Goal: Information Seeking & Learning: Compare options

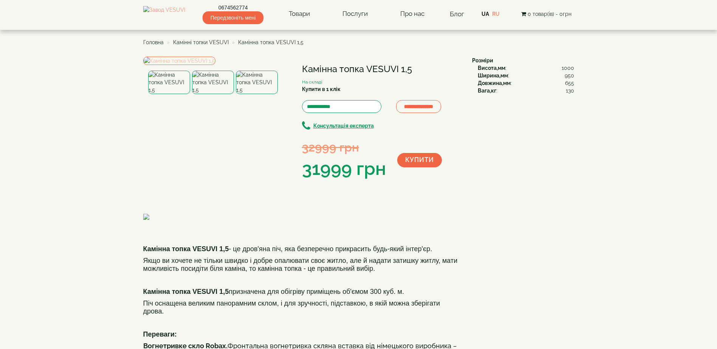
click at [197, 65] on img at bounding box center [179, 61] width 72 height 8
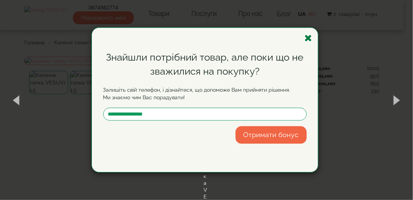
click at [308, 37] on icon "button" at bounding box center [309, 37] width 8 height 9
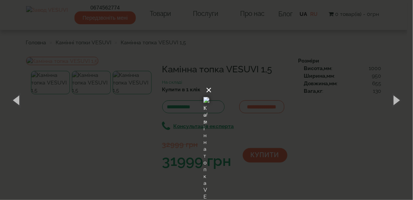
click at [212, 82] on button "×" at bounding box center [209, 90] width 6 height 17
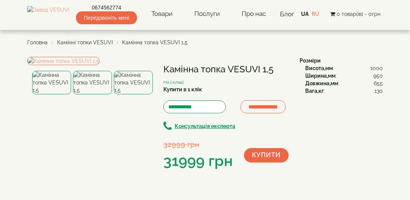
click at [128, 94] on img at bounding box center [133, 82] width 39 height 23
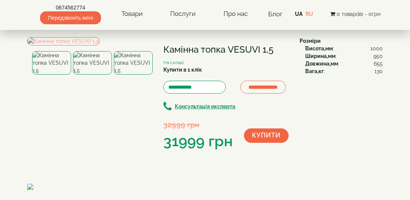
scroll to position [43, 0]
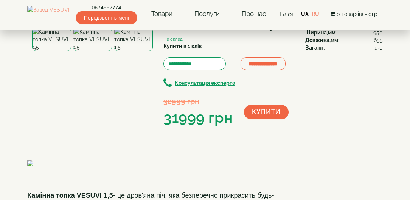
click at [129, 51] on img at bounding box center [133, 39] width 39 height 23
click at [99, 51] on img at bounding box center [92, 39] width 39 height 23
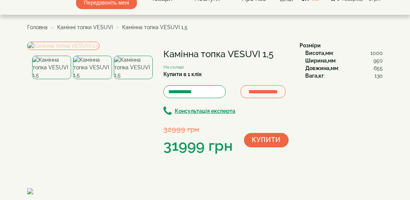
scroll to position [22, 0]
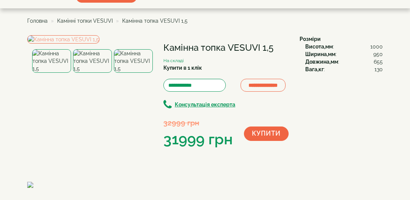
click at [138, 73] on img at bounding box center [133, 60] width 39 height 23
click at [99, 43] on img at bounding box center [63, 39] width 72 height 8
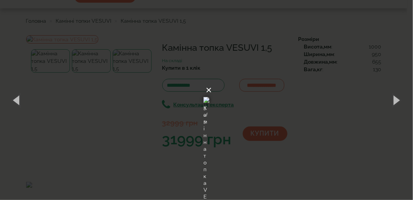
click at [212, 82] on button "×" at bounding box center [209, 90] width 6 height 17
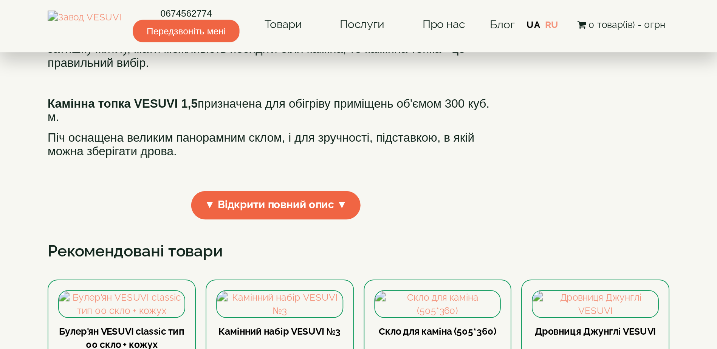
scroll to position [238, 0]
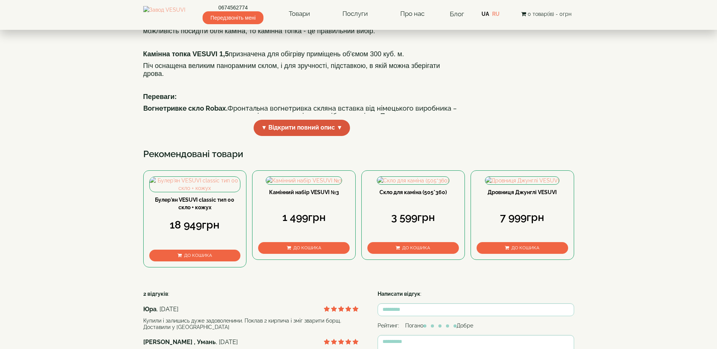
click at [309, 136] on span "▼ Відкрити повний опис ▼" at bounding box center [302, 128] width 97 height 16
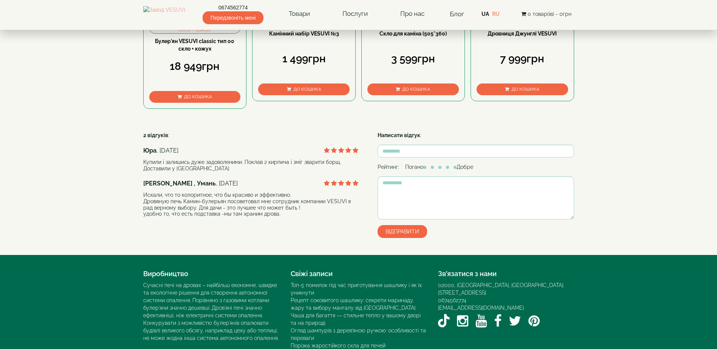
scroll to position [843, 0]
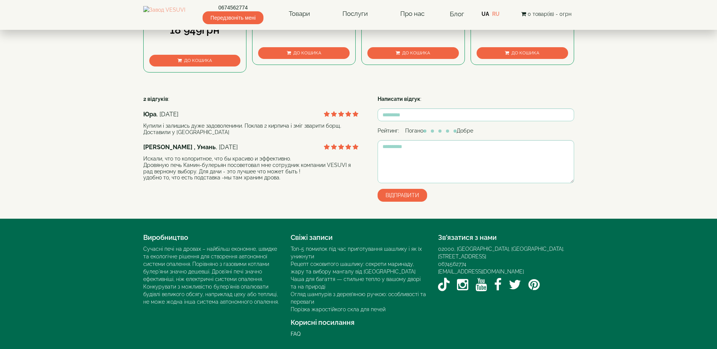
drag, startPoint x: 194, startPoint y: 271, endPoint x: 205, endPoint y: 271, distance: 11.0
click at [194, 23] on div "Булер'ян VESUVI classic тип 00 скло + кожух" at bounding box center [194, 12] width 91 height 22
click at [192, 16] on link "Булер'ян VESUVI classic тип 00 скло + кожух" at bounding box center [194, 9] width 79 height 14
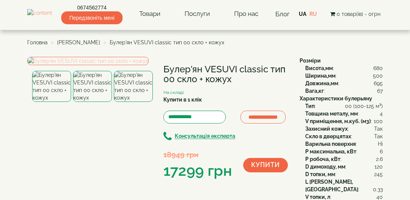
click at [96, 65] on img at bounding box center [87, 61] width 121 height 8
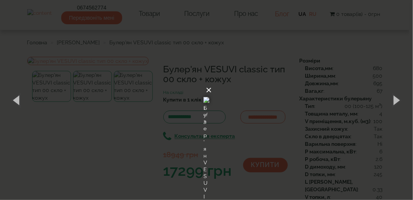
drag, startPoint x: 287, startPoint y: 8, endPoint x: 285, endPoint y: 12, distance: 4.9
click at [212, 82] on button "×" at bounding box center [209, 90] width 6 height 17
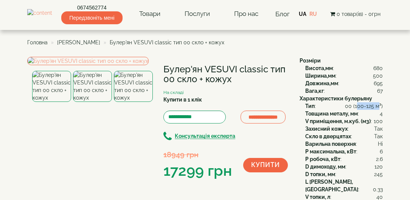
drag, startPoint x: 357, startPoint y: 106, endPoint x: 378, endPoint y: 105, distance: 21.2
click at [378, 105] on span "00 (100-125 м³)" at bounding box center [364, 106] width 38 height 8
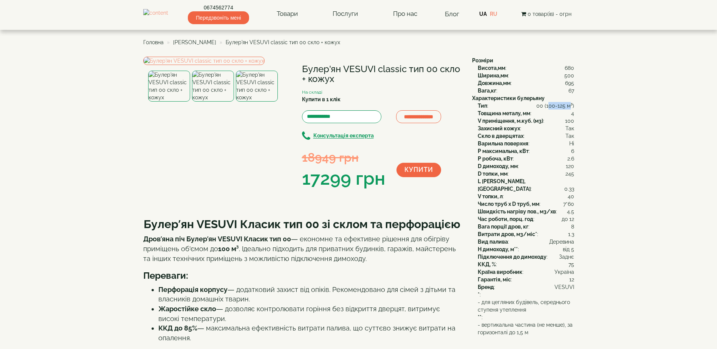
click at [212, 102] on img at bounding box center [213, 86] width 42 height 31
click at [198, 65] on img at bounding box center [203, 61] width 121 height 8
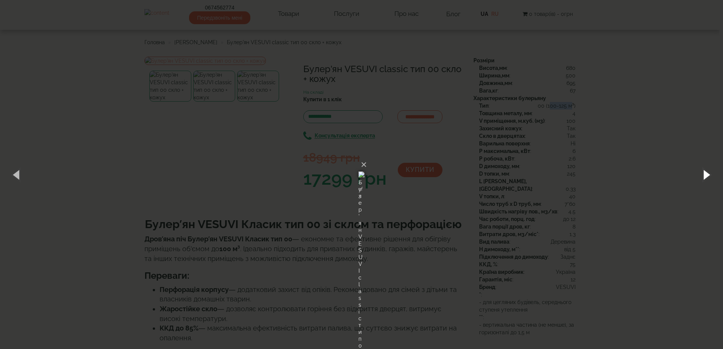
click at [704, 173] on button "button" at bounding box center [706, 175] width 34 height 42
click at [706, 176] on button "button" at bounding box center [706, 175] width 34 height 42
click at [17, 175] on button "button" at bounding box center [17, 175] width 34 height 42
click at [367, 157] on button "×" at bounding box center [364, 165] width 6 height 17
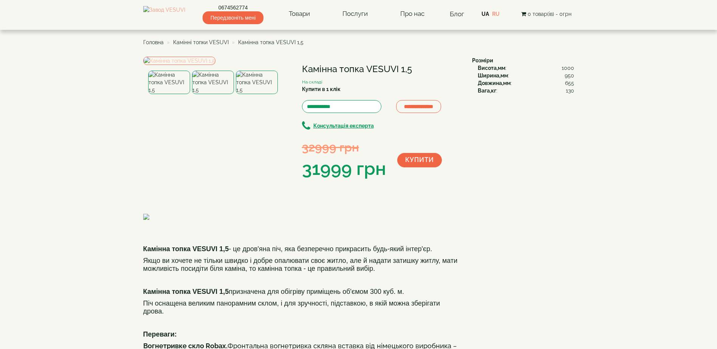
click at [205, 65] on img at bounding box center [179, 61] width 72 height 8
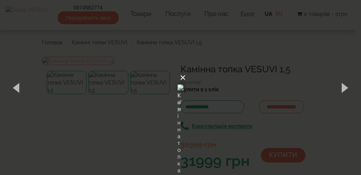
click at [186, 69] on button "×" at bounding box center [183, 77] width 6 height 17
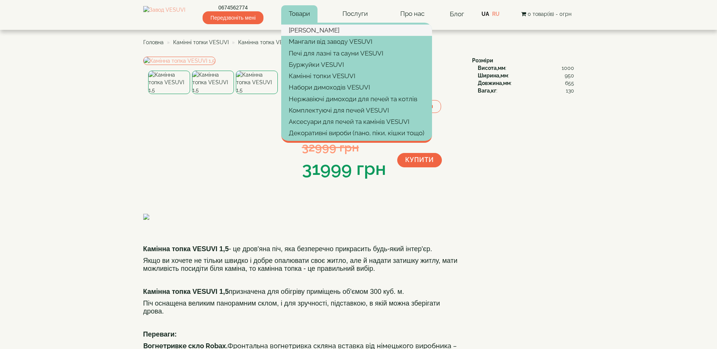
click at [317, 30] on link "[PERSON_NAME]" at bounding box center [356, 30] width 151 height 11
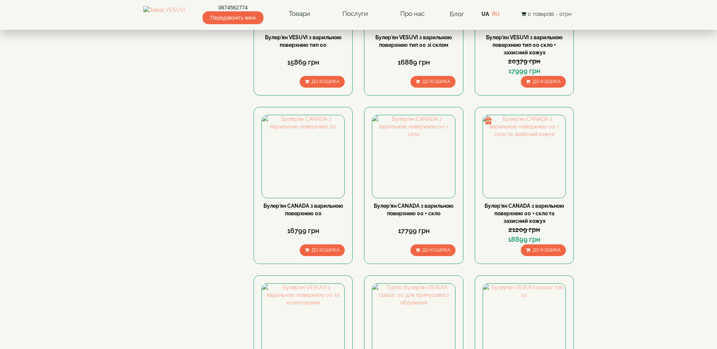
scroll to position [643, 0]
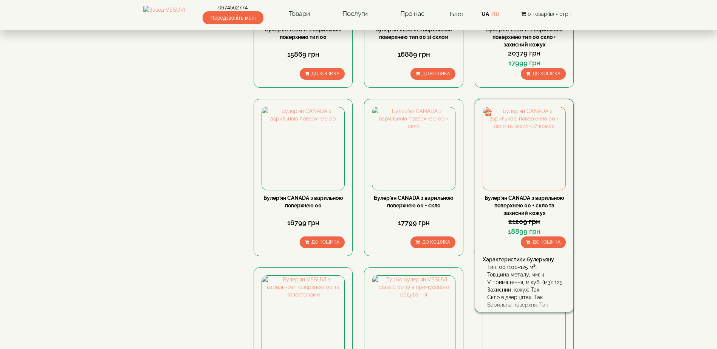
click at [524, 195] on link "Булер'ян CANADA з варильною поверхнею 00 + скло та захисний кожух" at bounding box center [525, 205] width 80 height 21
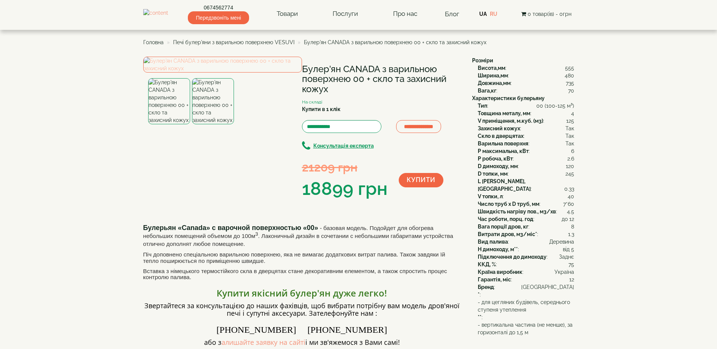
click at [202, 73] on img at bounding box center [222, 65] width 159 height 16
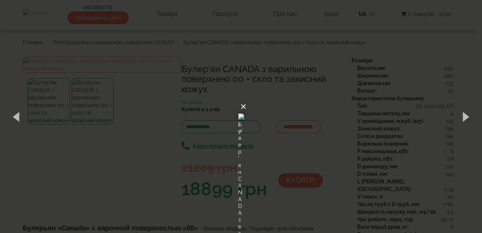
click at [246, 98] on button "×" at bounding box center [243, 106] width 6 height 17
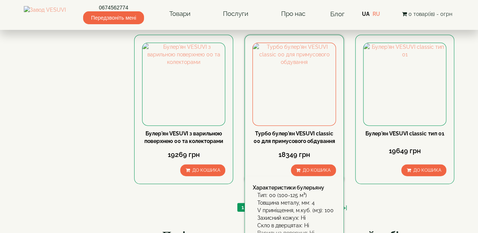
scroll to position [907, 0]
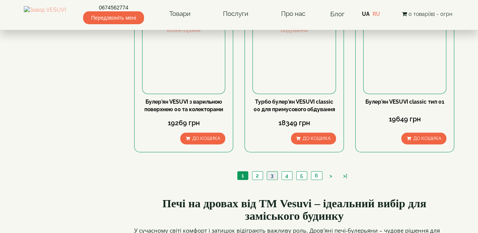
click at [273, 172] on link "3" at bounding box center [272, 176] width 11 height 8
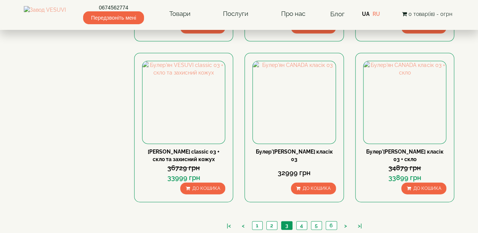
scroll to position [825, 0]
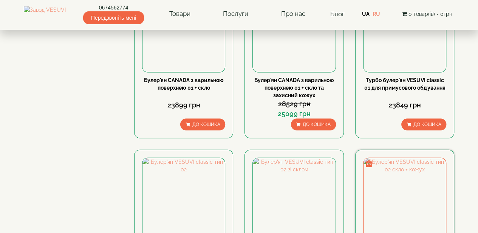
scroll to position [681, 0]
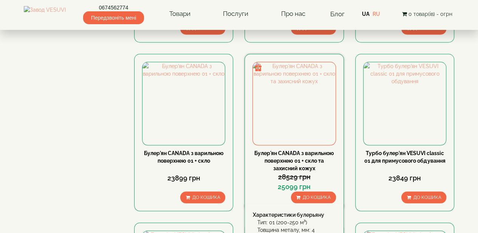
click at [305, 149] on div "Булер'ян CANADA з варильною поверхнею 01 + скло та захисний кожух" at bounding box center [294, 160] width 83 height 23
click at [312, 150] on link "Булер'ян CANADA з варильною поверхнею 01 + скло та захисний кожух" at bounding box center [294, 160] width 80 height 21
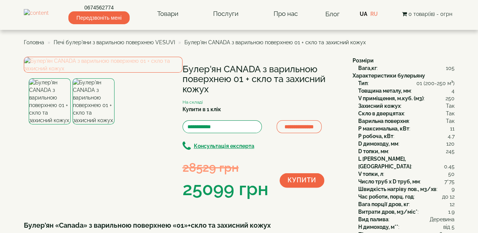
click at [90, 73] on img at bounding box center [103, 65] width 159 height 16
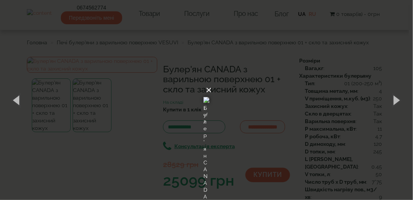
click at [212, 82] on button "×" at bounding box center [209, 90] width 6 height 17
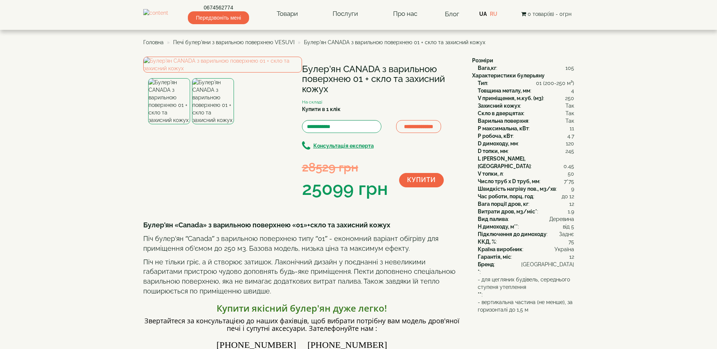
click at [447, 104] on div "**********" at bounding box center [381, 129] width 159 height 145
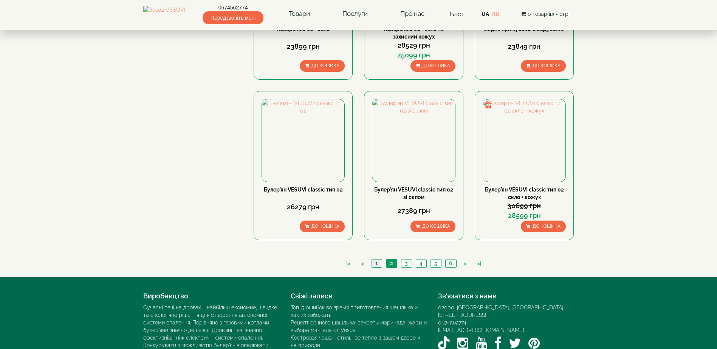
click at [375, 260] on link "1" at bounding box center [377, 264] width 10 height 8
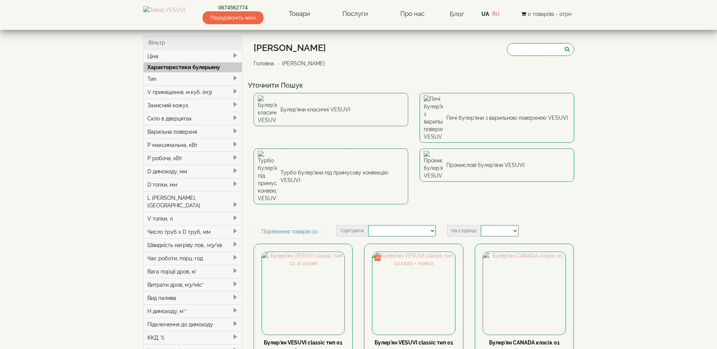
select select
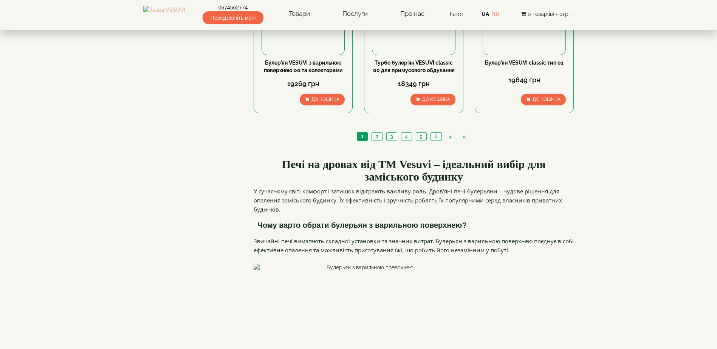
scroll to position [946, 0]
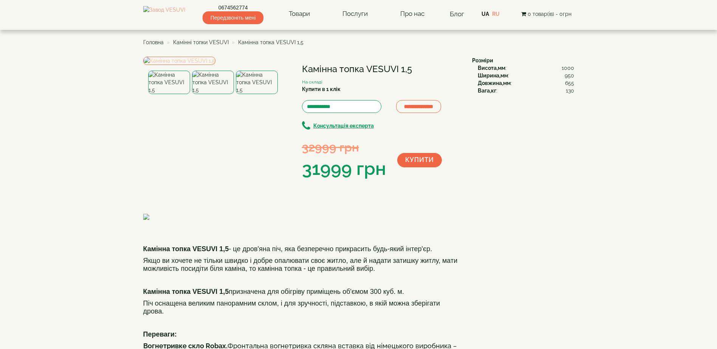
click at [215, 65] on img at bounding box center [179, 61] width 72 height 8
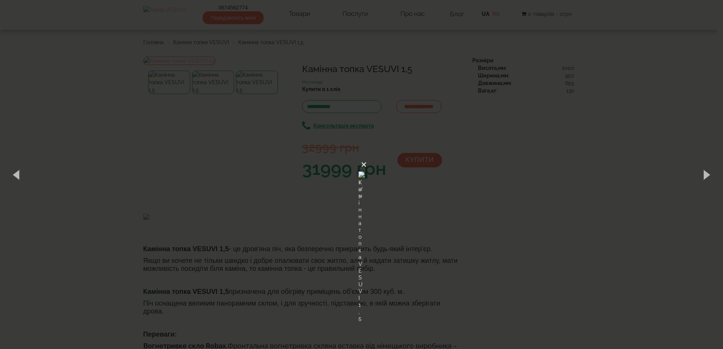
click at [367, 157] on button "×" at bounding box center [364, 165] width 6 height 17
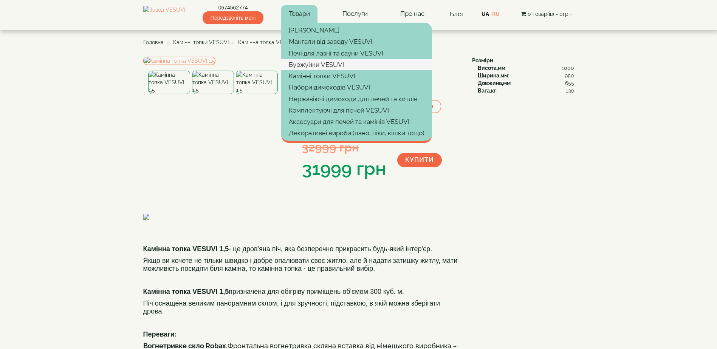
click at [319, 63] on link "Буржуйки VESUVI" at bounding box center [356, 64] width 151 height 11
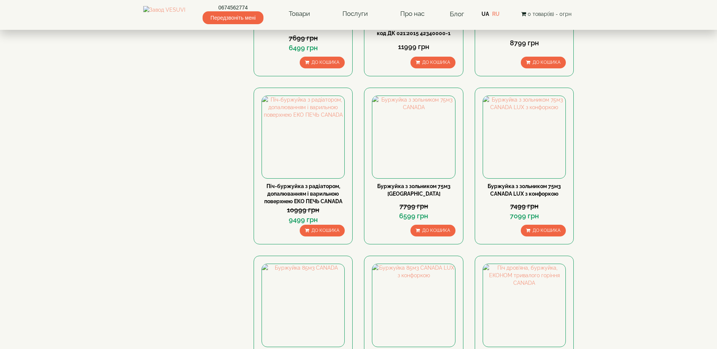
scroll to position [340, 0]
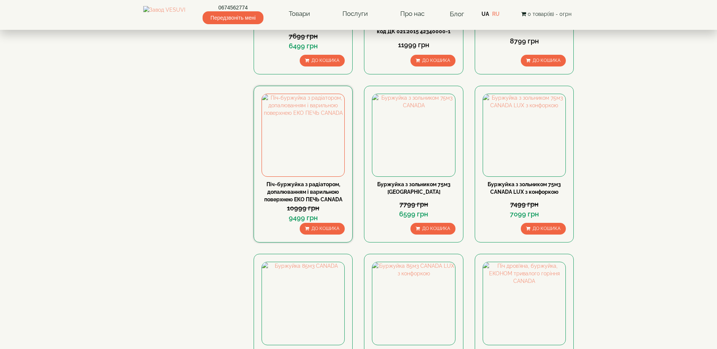
click at [296, 186] on link "Піч-буржуйка з радіатором, допалюванням і варильною поверхнею ЕКО ПЕЧЬ CANADA" at bounding box center [303, 191] width 78 height 21
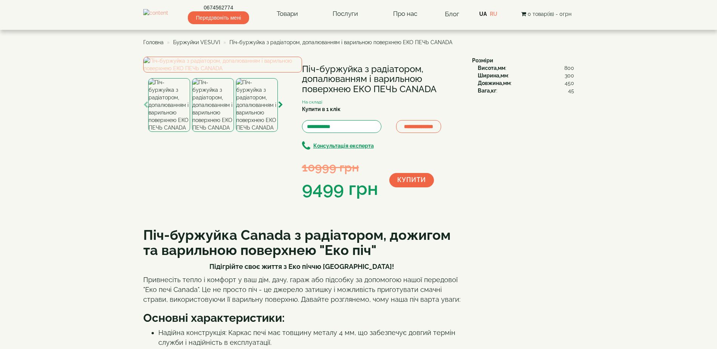
click at [223, 73] on img at bounding box center [222, 65] width 159 height 16
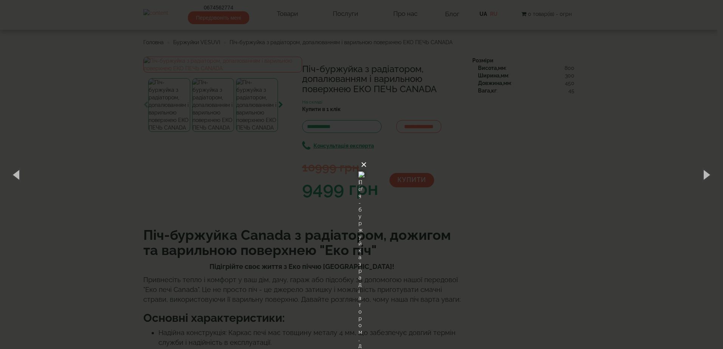
click at [367, 157] on button "×" at bounding box center [364, 165] width 6 height 17
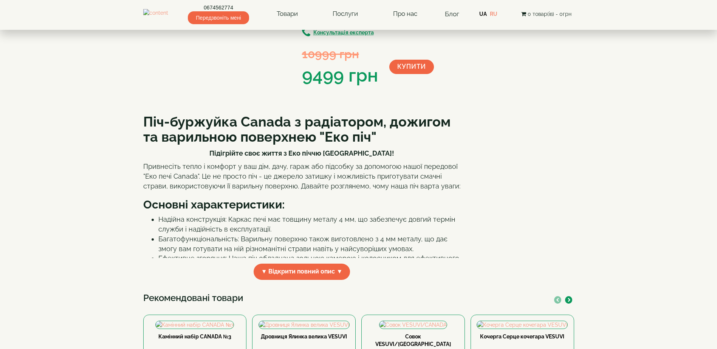
scroll to position [151, 0]
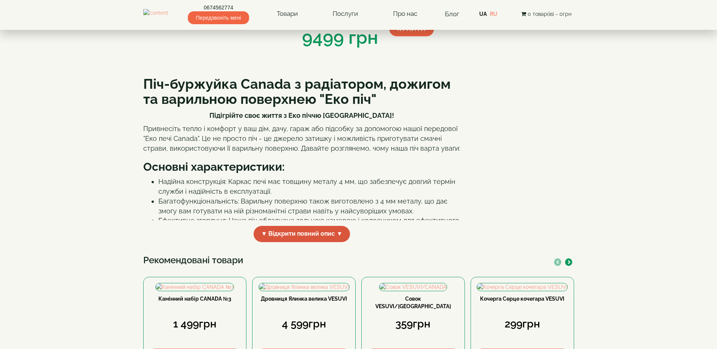
click at [314, 242] on span "▼ Відкрити повний опис ▼" at bounding box center [302, 234] width 97 height 16
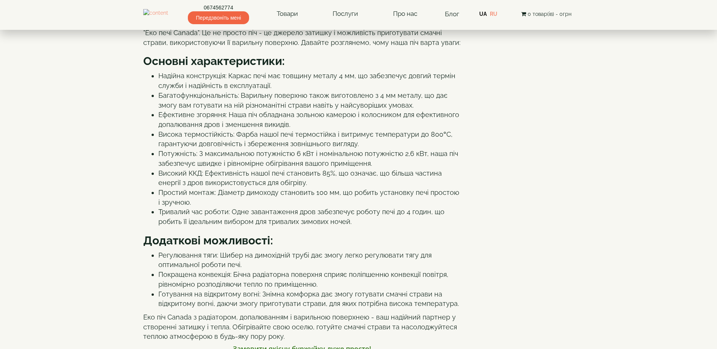
scroll to position [265, 0]
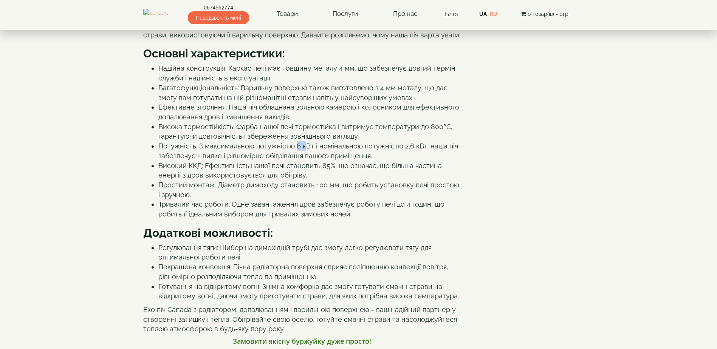
drag, startPoint x: 295, startPoint y: 188, endPoint x: 305, endPoint y: 189, distance: 10.6
click at [305, 161] on li "Потужність: З максимальною потужністю 6 кВт і номінальною потужністю 2,6 кВт, н…" at bounding box center [309, 150] width 302 height 19
drag, startPoint x: 397, startPoint y: 187, endPoint x: 414, endPoint y: 187, distance: 17.0
click at [414, 161] on li "Потужність: З максимальною потужністю 6 кВт і номінальною потужністю 2,6 кВт, н…" at bounding box center [309, 150] width 302 height 19
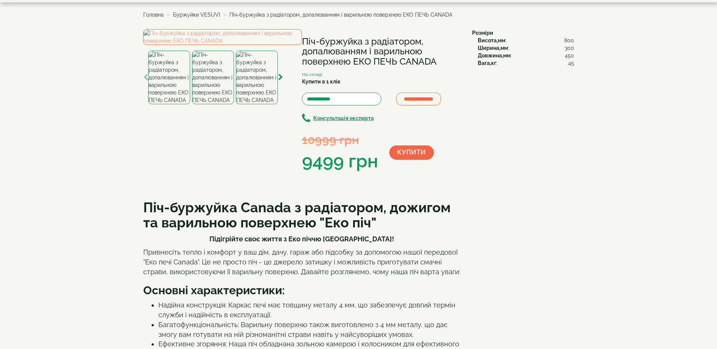
scroll to position [0, 0]
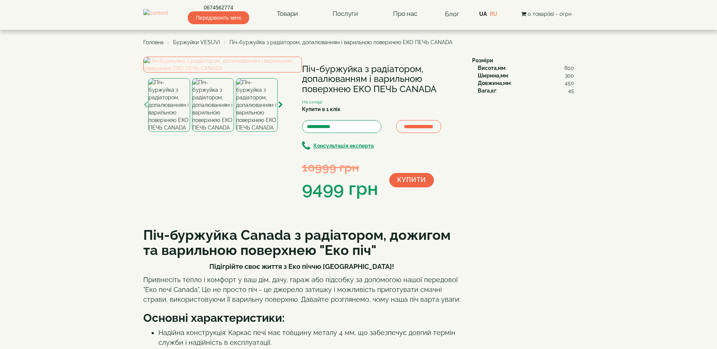
click at [222, 73] on img at bounding box center [222, 65] width 159 height 16
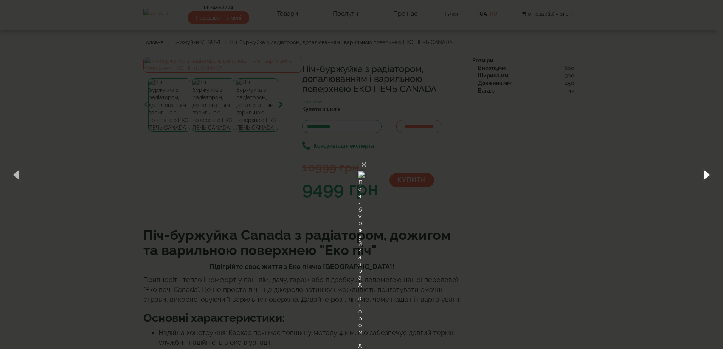
click at [703, 177] on button "button" at bounding box center [706, 175] width 34 height 42
click at [706, 173] on button "button" at bounding box center [706, 175] width 34 height 42
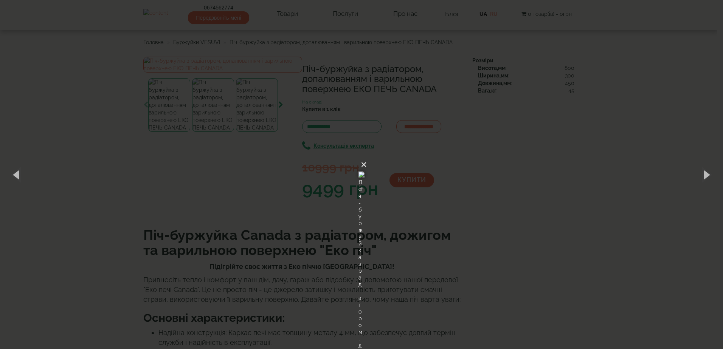
click at [367, 157] on button "×" at bounding box center [364, 165] width 6 height 17
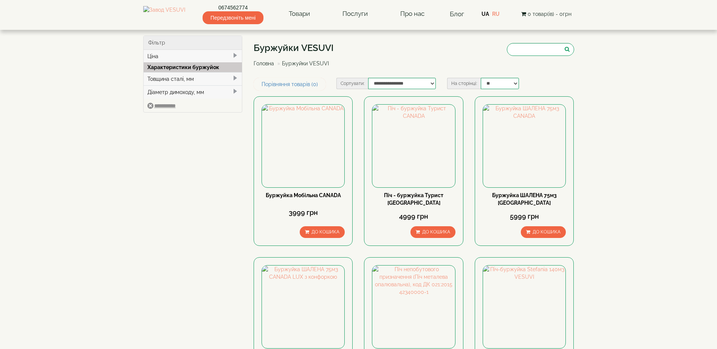
click at [230, 78] on div "Товщина сталі, мм" at bounding box center [193, 78] width 99 height 13
click at [228, 102] on div "Діаметр димоходу, мм" at bounding box center [193, 102] width 99 height 13
